Goal: Find specific page/section: Find specific page/section

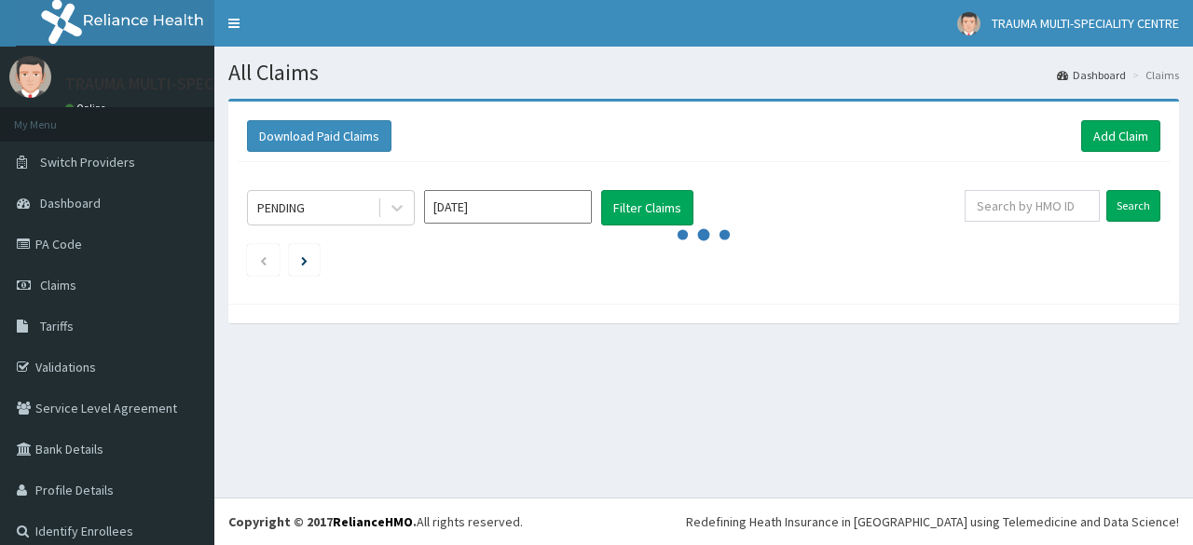
click at [67, 279] on span "Claims" at bounding box center [58, 285] width 36 height 17
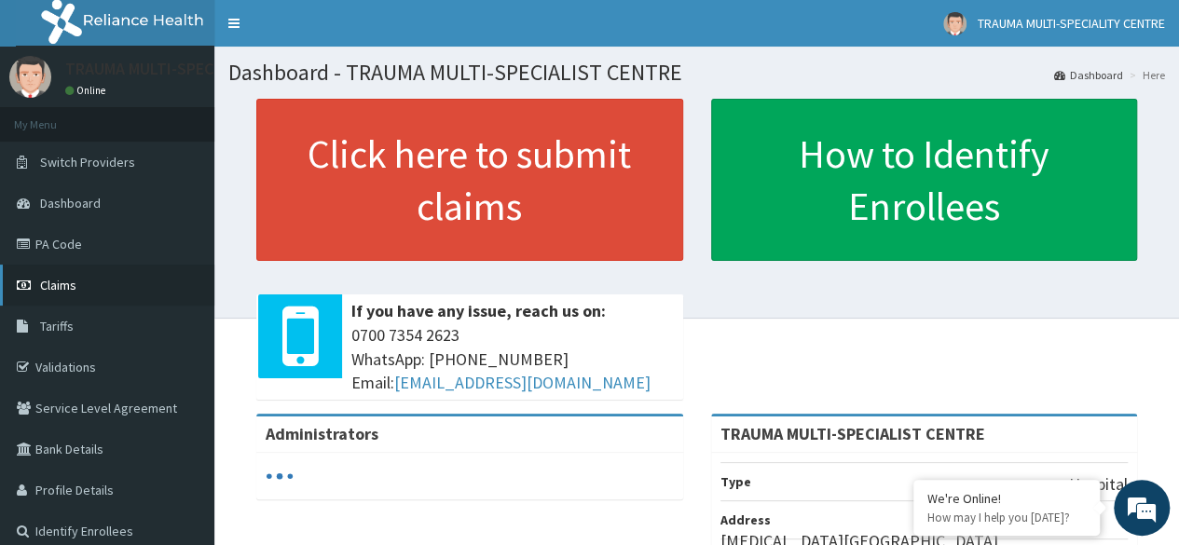
click at [62, 282] on span "Claims" at bounding box center [58, 285] width 36 height 17
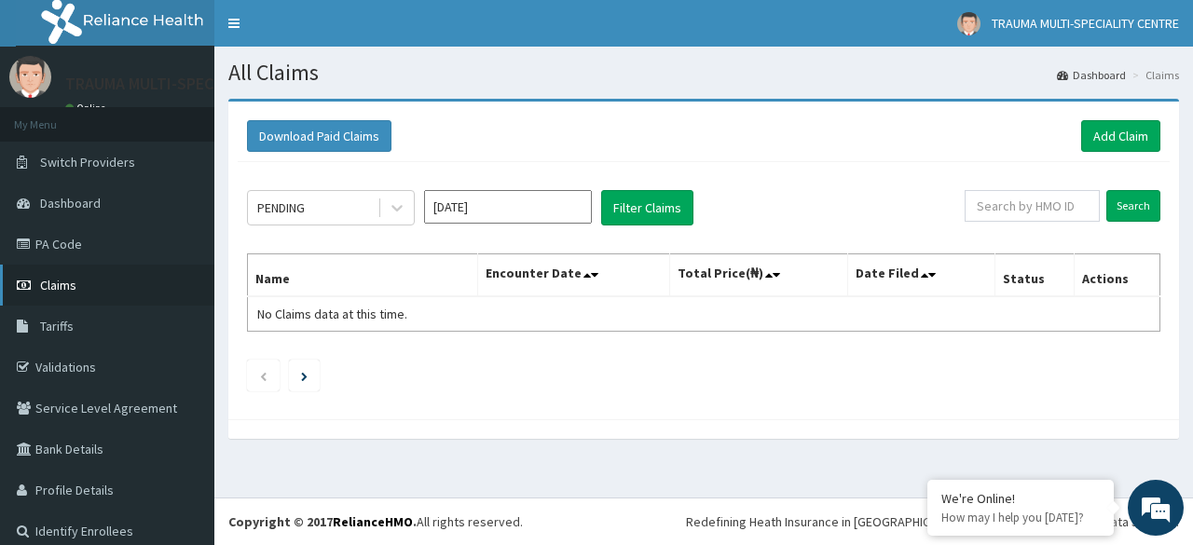
click at [61, 279] on span "Claims" at bounding box center [58, 285] width 36 height 17
click at [74, 282] on span "Claims" at bounding box center [58, 285] width 36 height 17
click at [54, 280] on span "Claims" at bounding box center [58, 285] width 36 height 17
click at [88, 200] on span "Dashboard" at bounding box center [70, 203] width 61 height 17
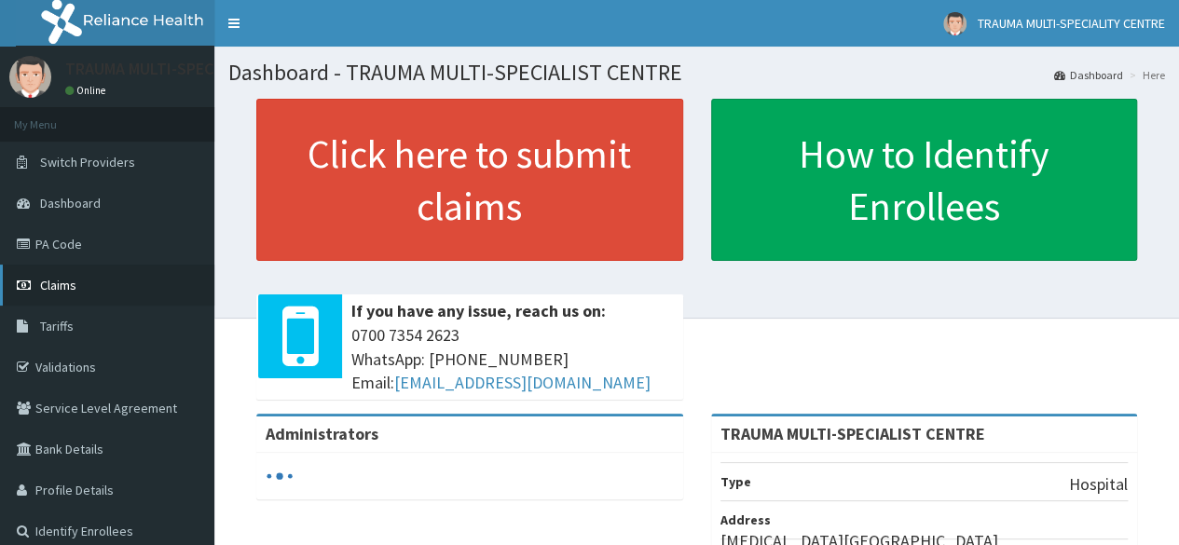
click at [56, 288] on span "Claims" at bounding box center [58, 285] width 36 height 17
